Goal: Check status: Check status

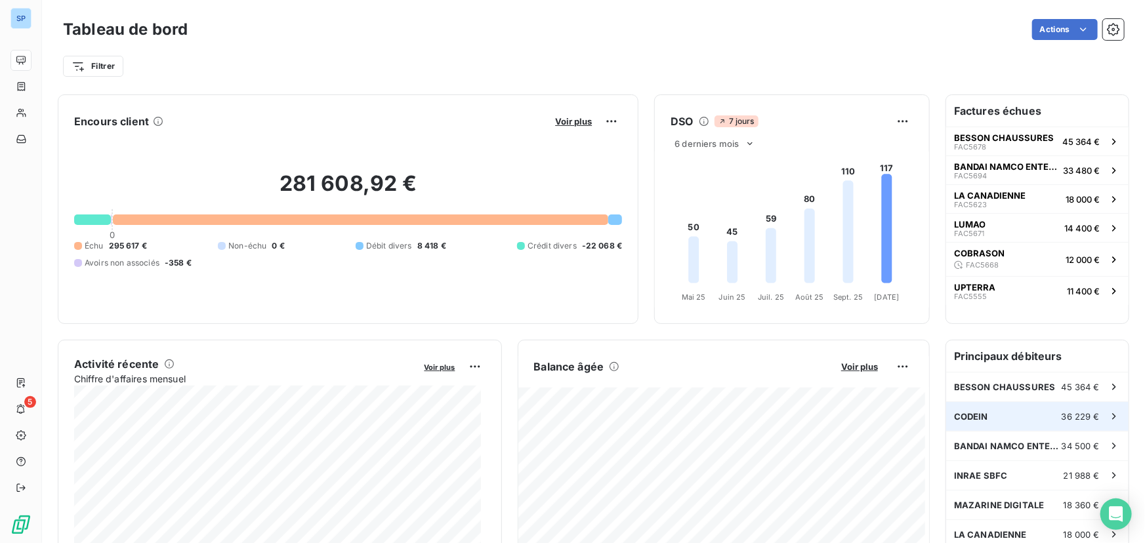
click at [1006, 423] on div "CODEIN 36 229 €" at bounding box center [1037, 416] width 182 height 29
